Goal: Information Seeking & Learning: Learn about a topic

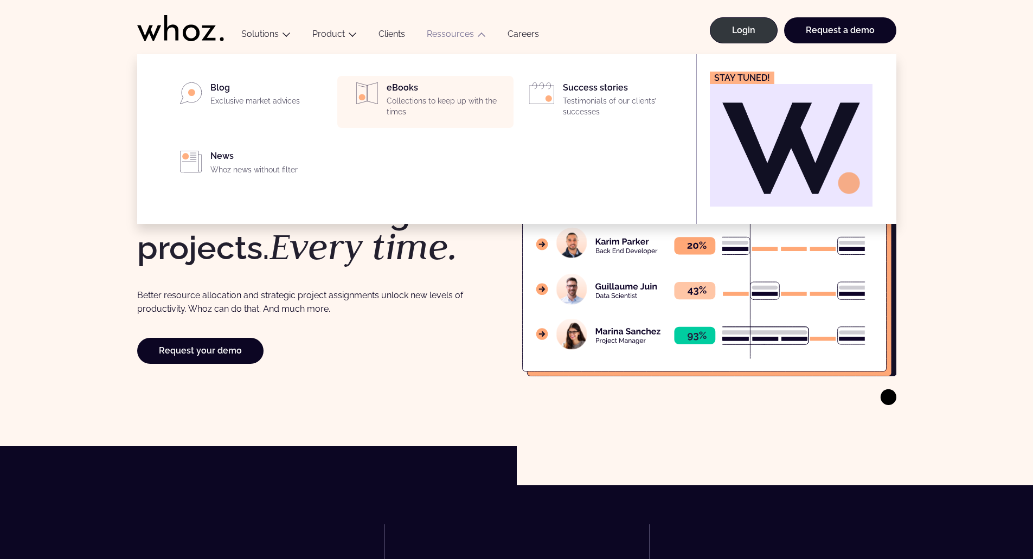
click at [407, 96] on p "Collections to keep up with the times" at bounding box center [447, 106] width 120 height 21
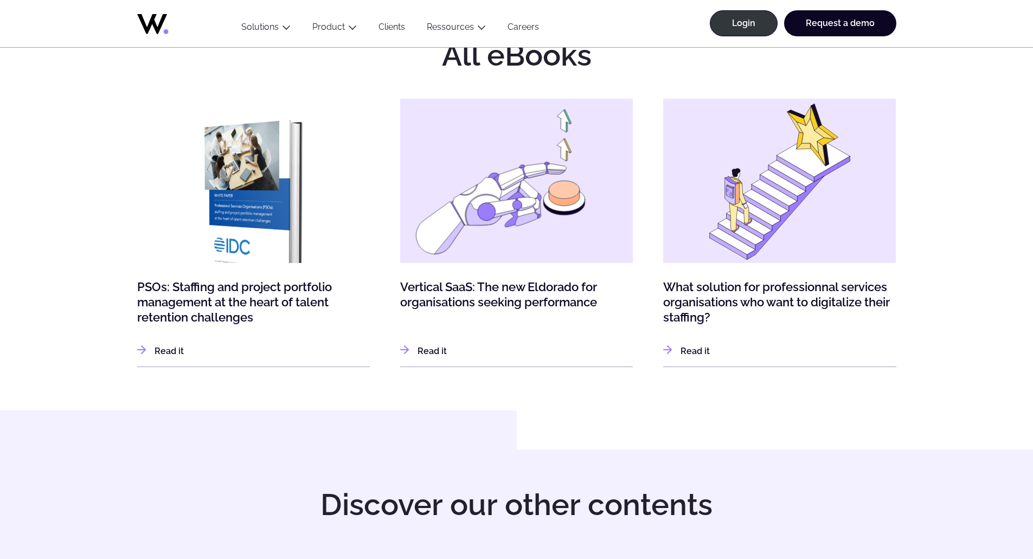
scroll to position [380, 0]
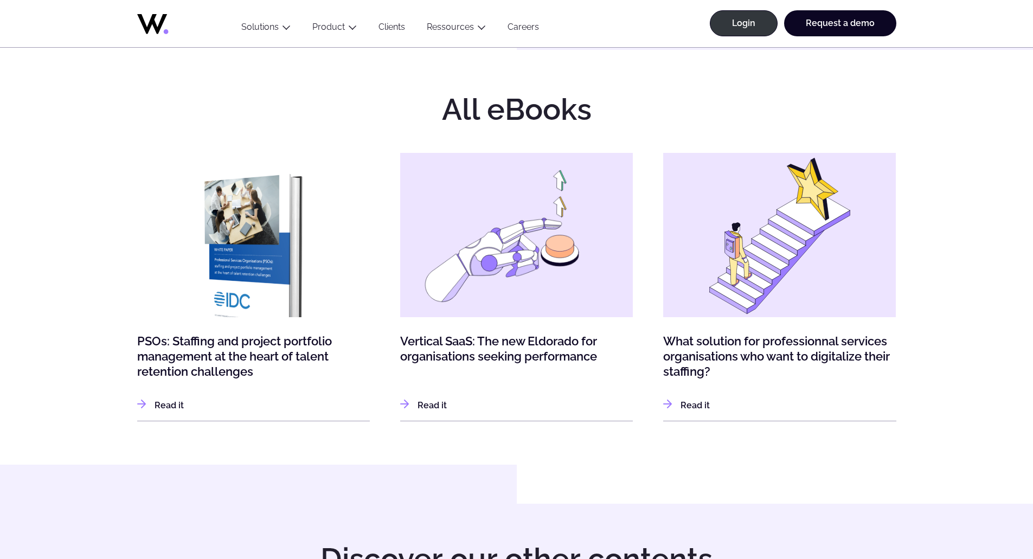
click at [701, 408] on link "Read it : What solution for professionnal services organisations who want to di…" at bounding box center [686, 406] width 47 height 14
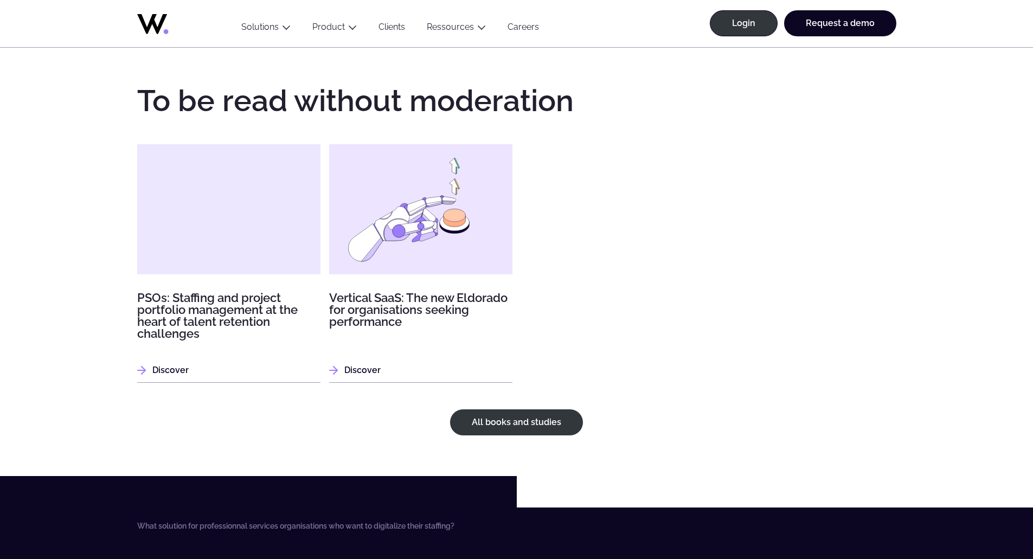
scroll to position [1410, 0]
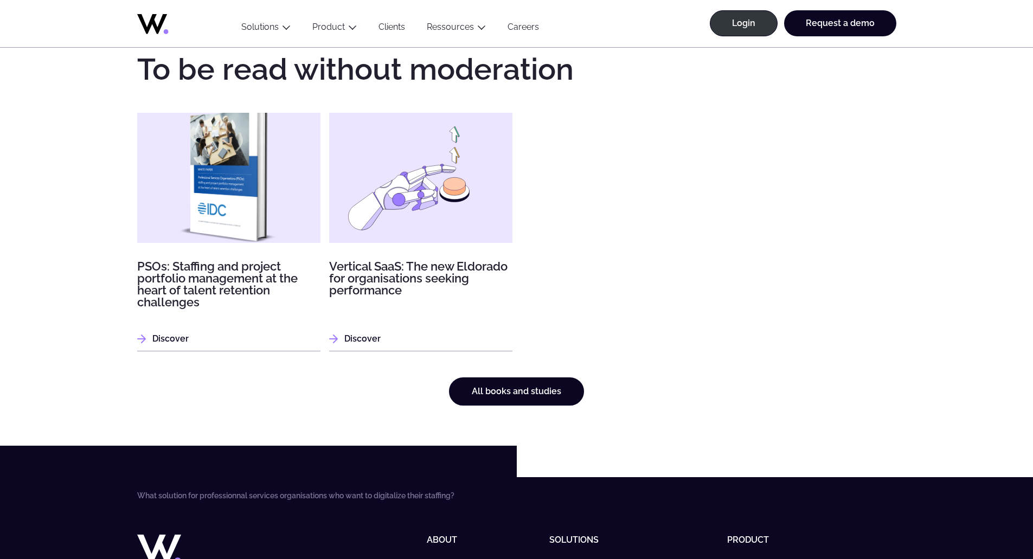
click at [513, 384] on link "All books and studies" at bounding box center [516, 392] width 135 height 28
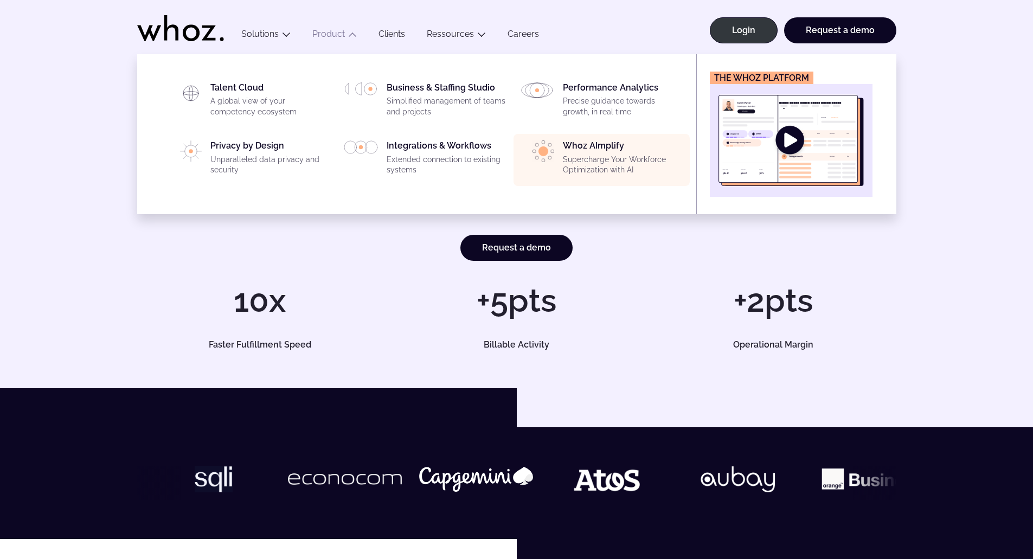
click at [603, 152] on div "Whoz AImplify Supercharge Your Workforce Optimization with AI" at bounding box center [623, 159] width 120 height 39
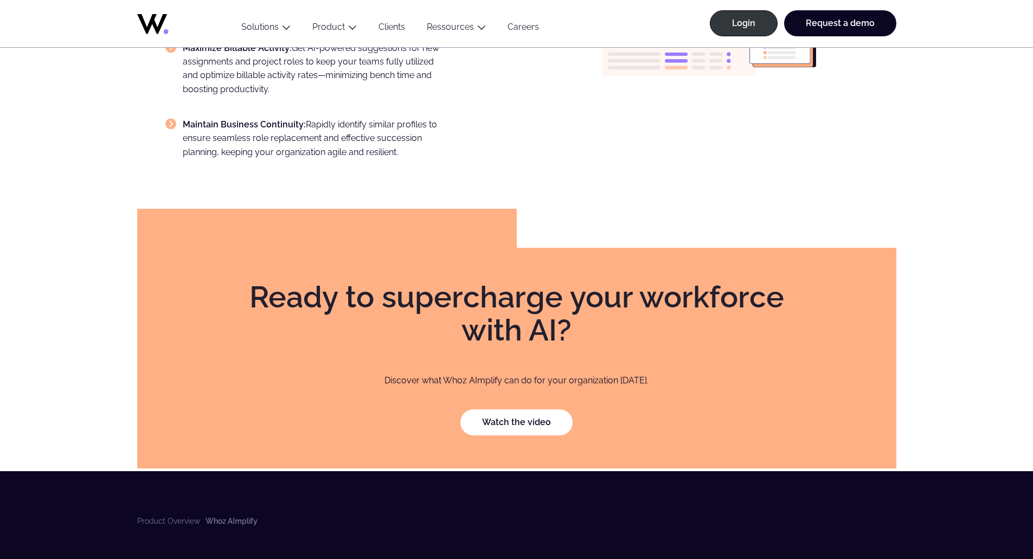
scroll to position [1445, 0]
